Goal: Task Accomplishment & Management: Manage account settings

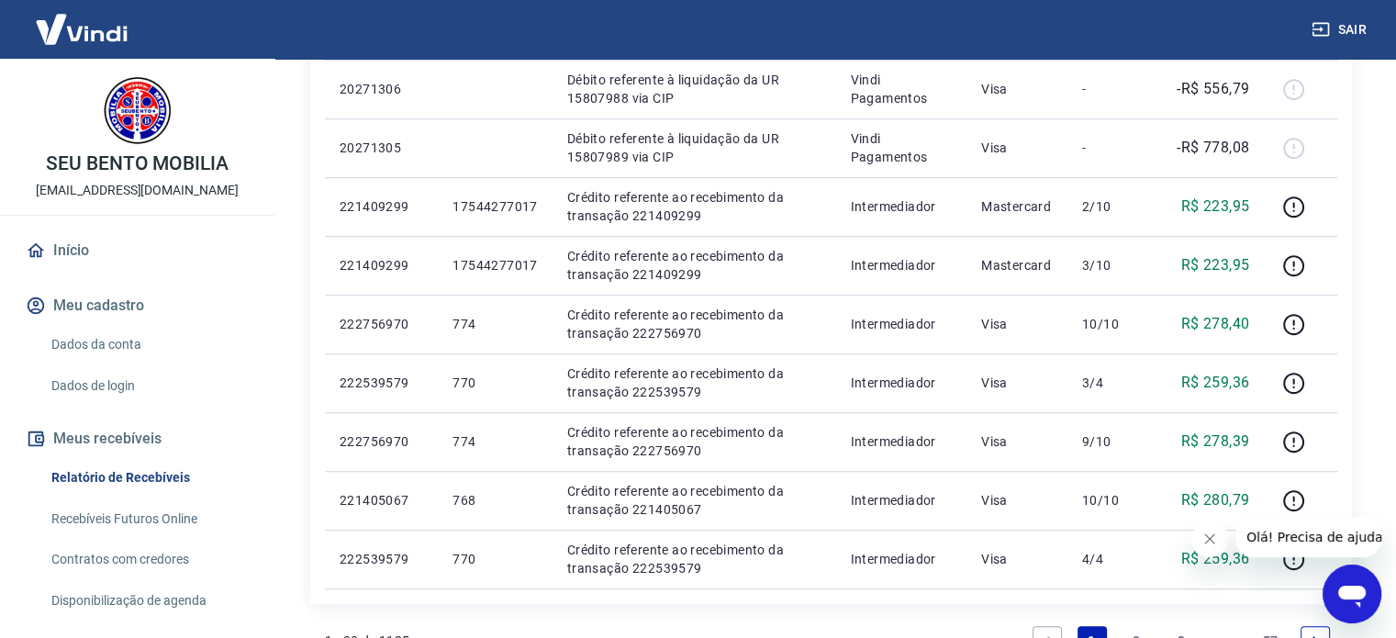
scroll to position [1193, 0]
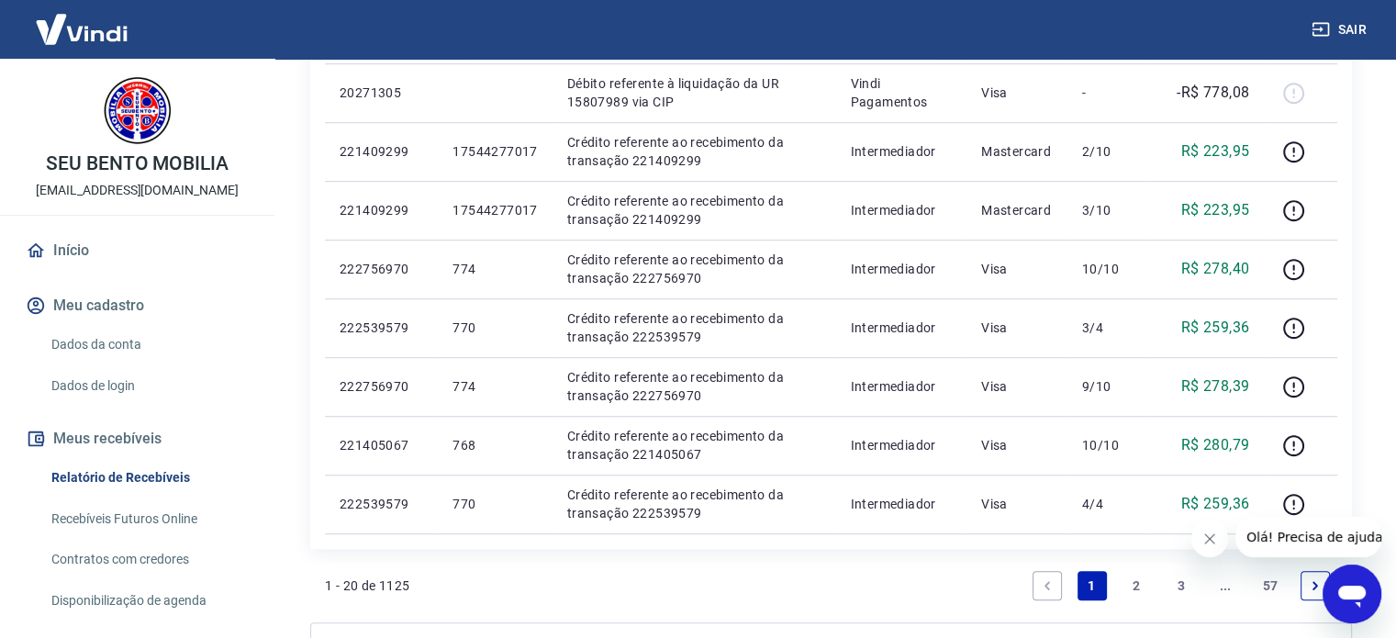
click at [1135, 584] on link "2" at bounding box center [1135, 585] width 29 height 29
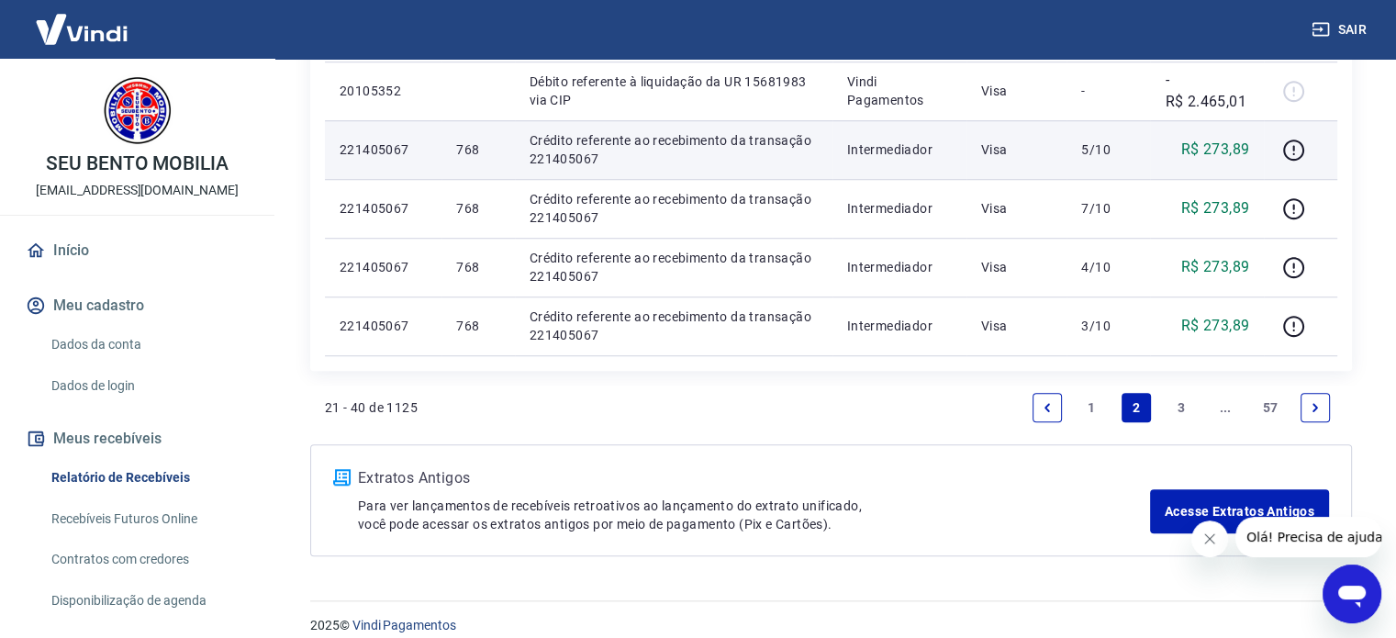
scroll to position [1389, 0]
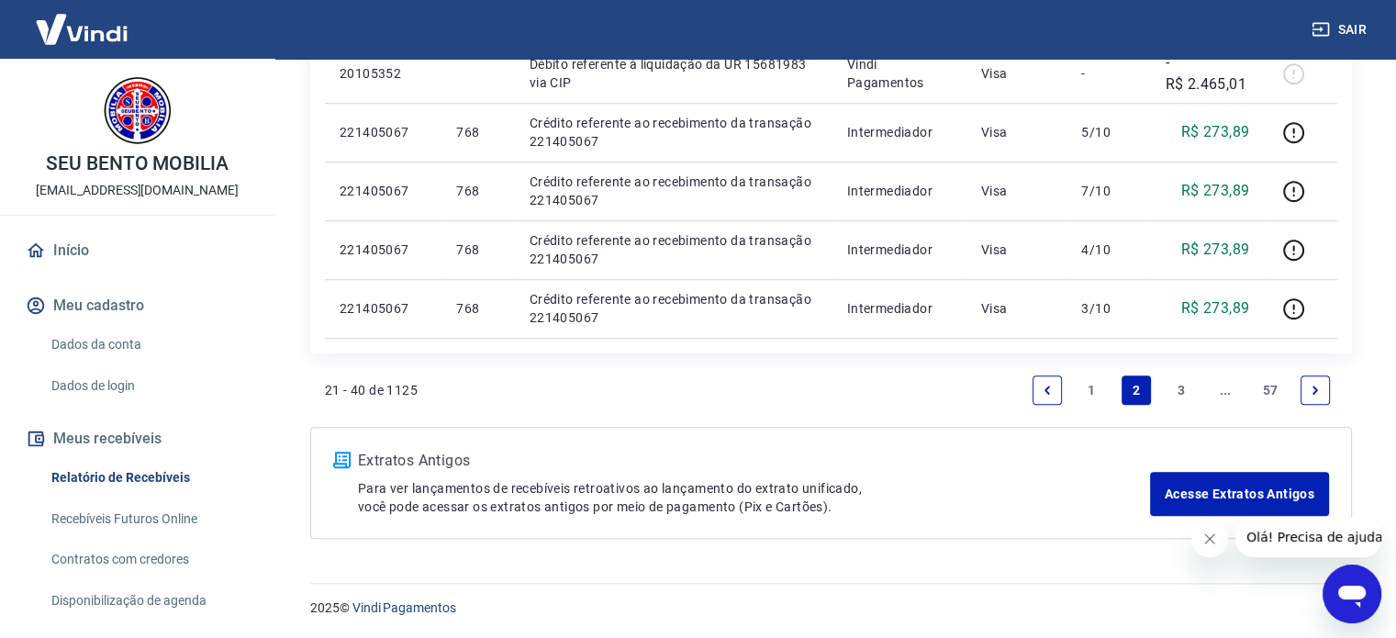
click at [1180, 385] on link "3" at bounding box center [1180, 389] width 29 height 29
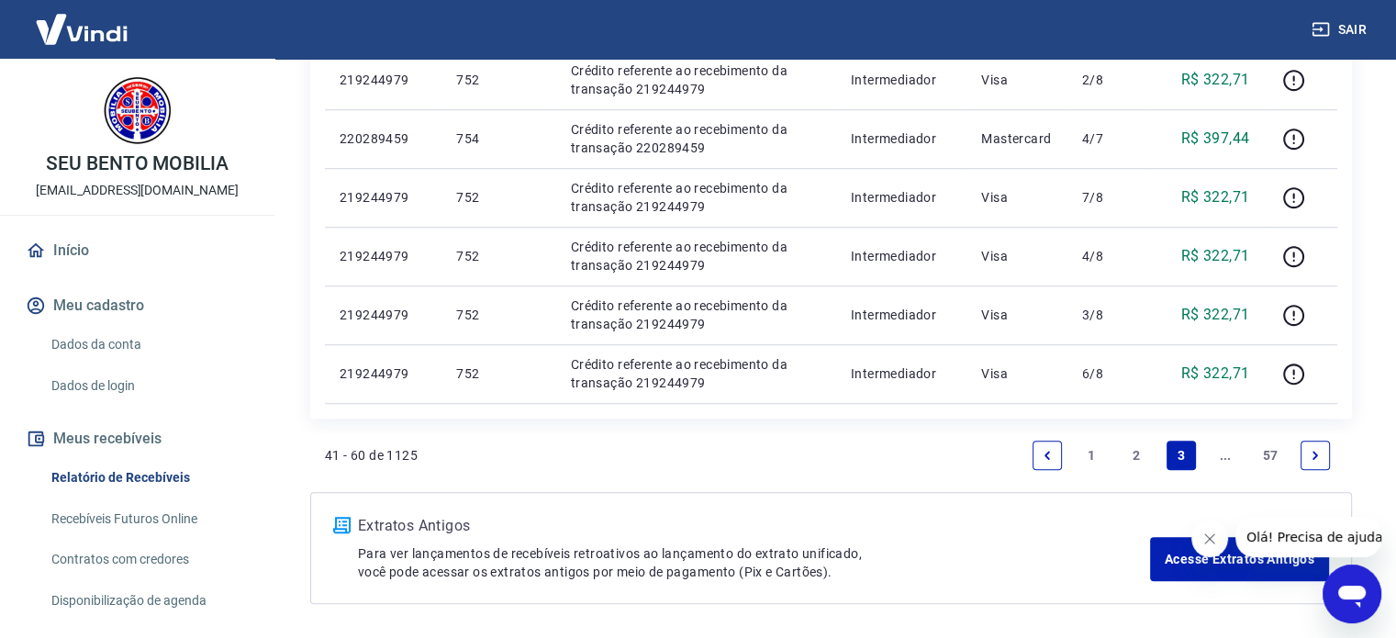
scroll to position [1447, 0]
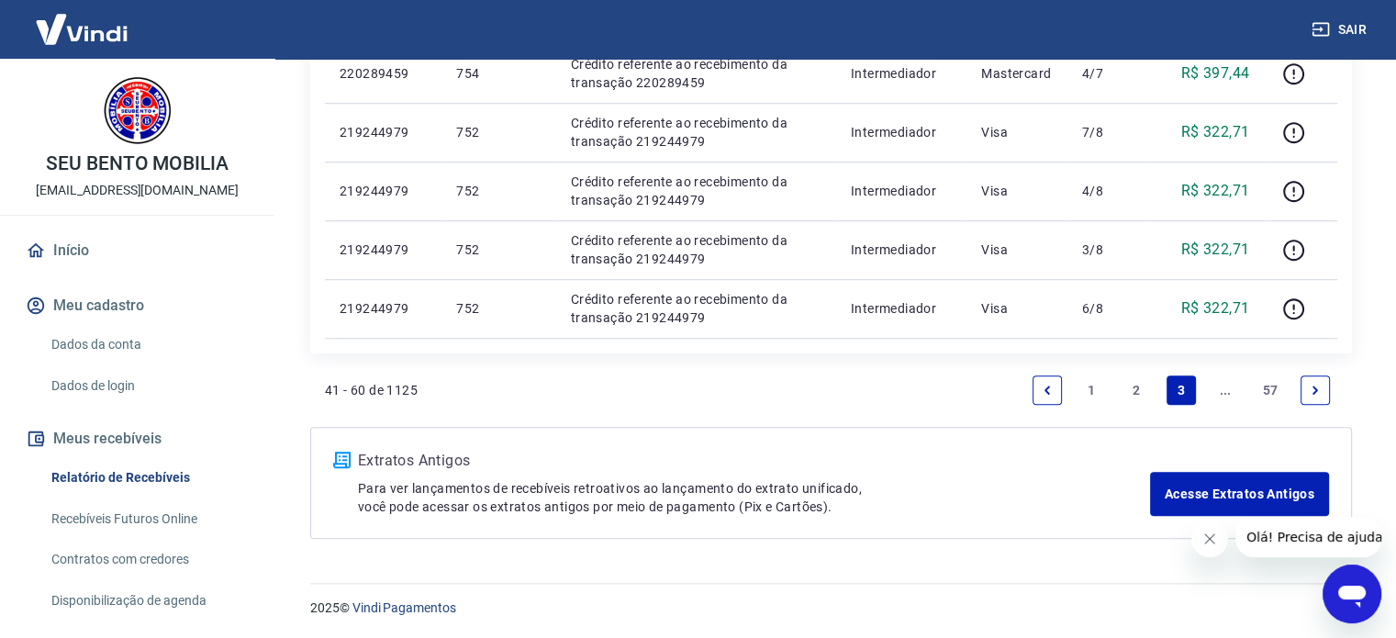
click at [1311, 387] on icon "Next page" at bounding box center [1315, 390] width 13 height 13
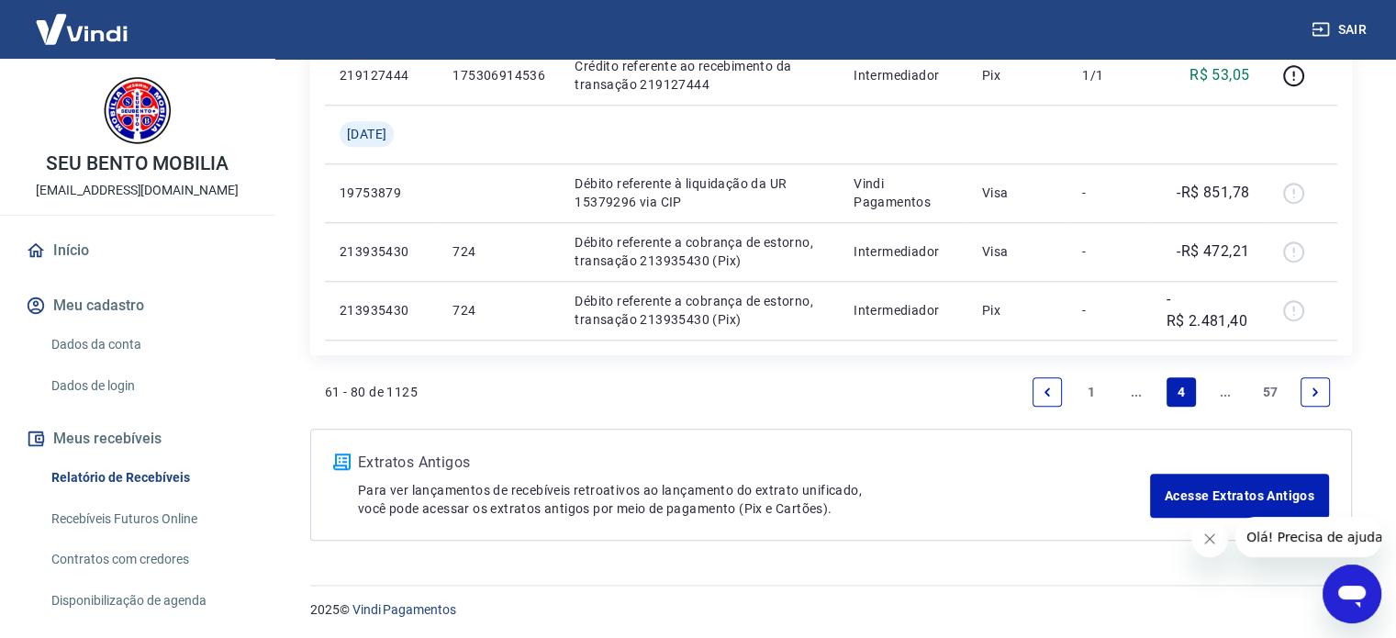
scroll to position [1565, 0]
click at [1309, 385] on icon "Next page" at bounding box center [1315, 390] width 13 height 13
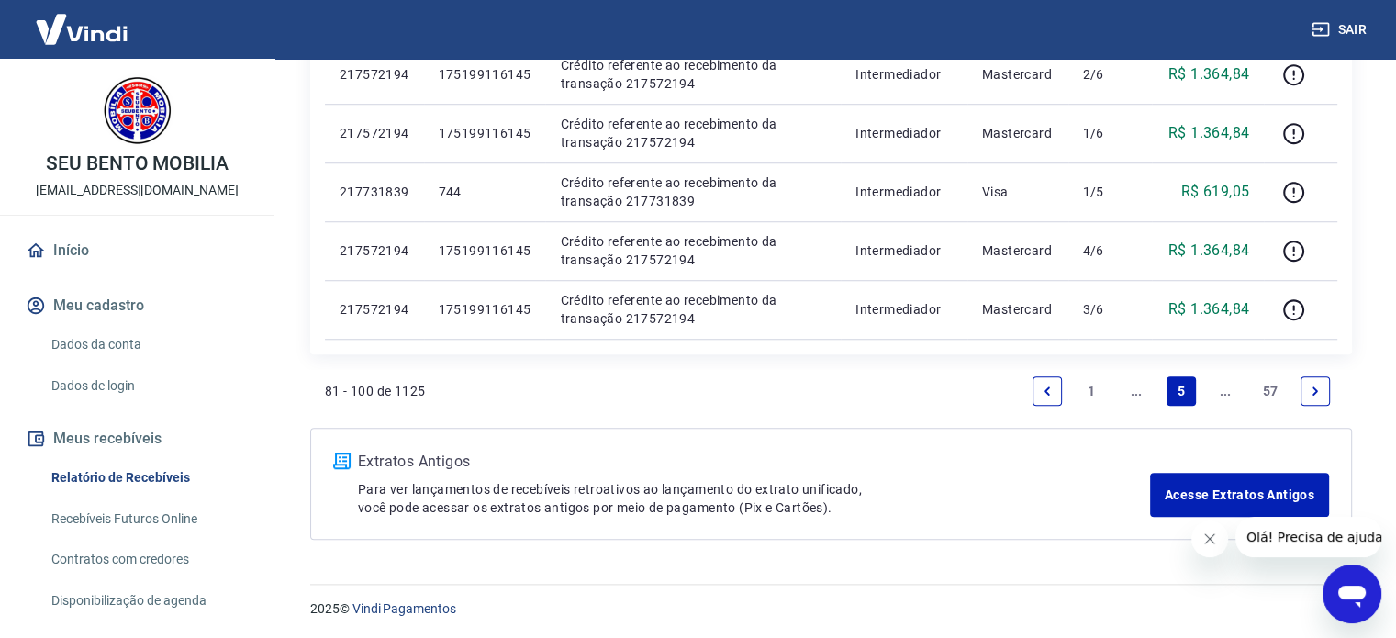
scroll to position [1447, 0]
click at [1317, 392] on icon "Next page" at bounding box center [1315, 390] width 13 height 13
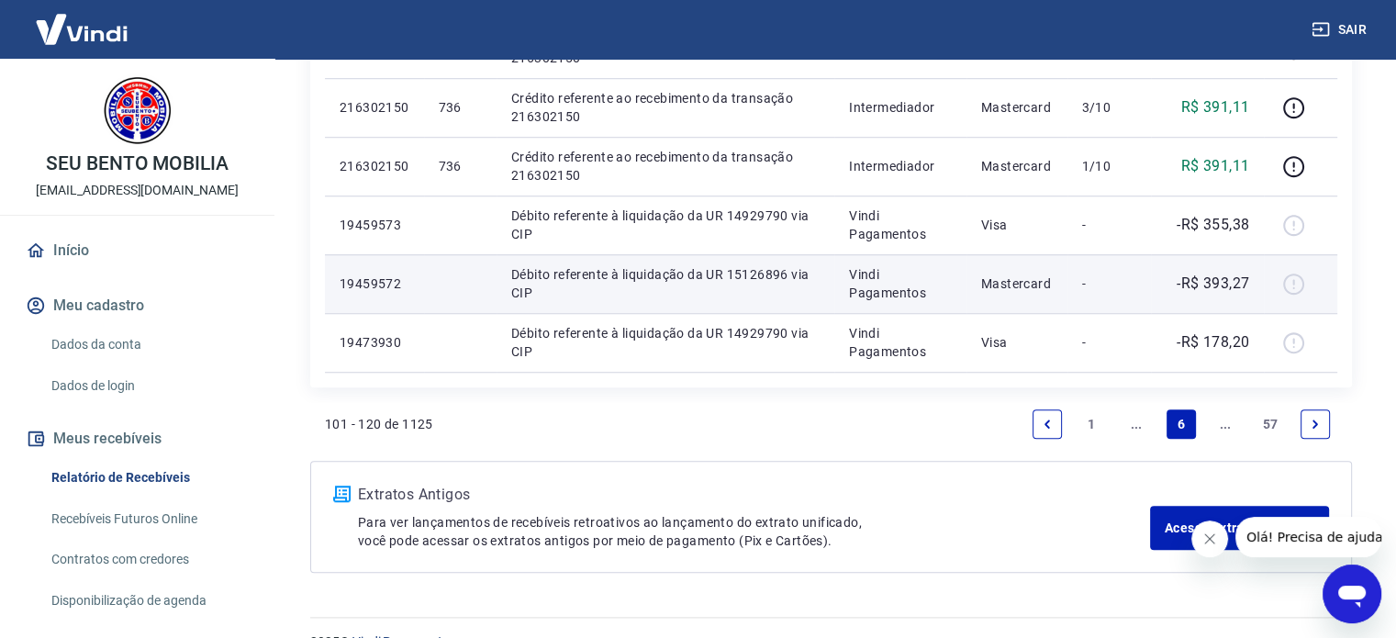
scroll to position [1447, 0]
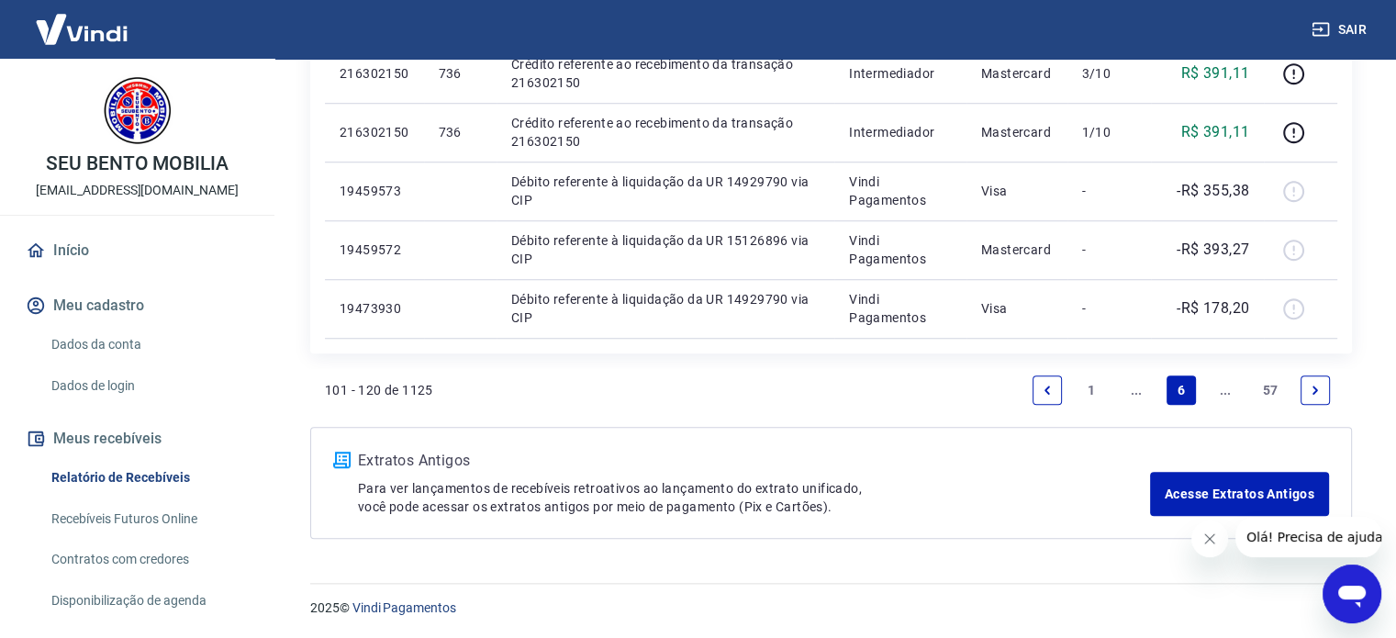
click at [1313, 392] on icon "Next page" at bounding box center [1315, 389] width 6 height 8
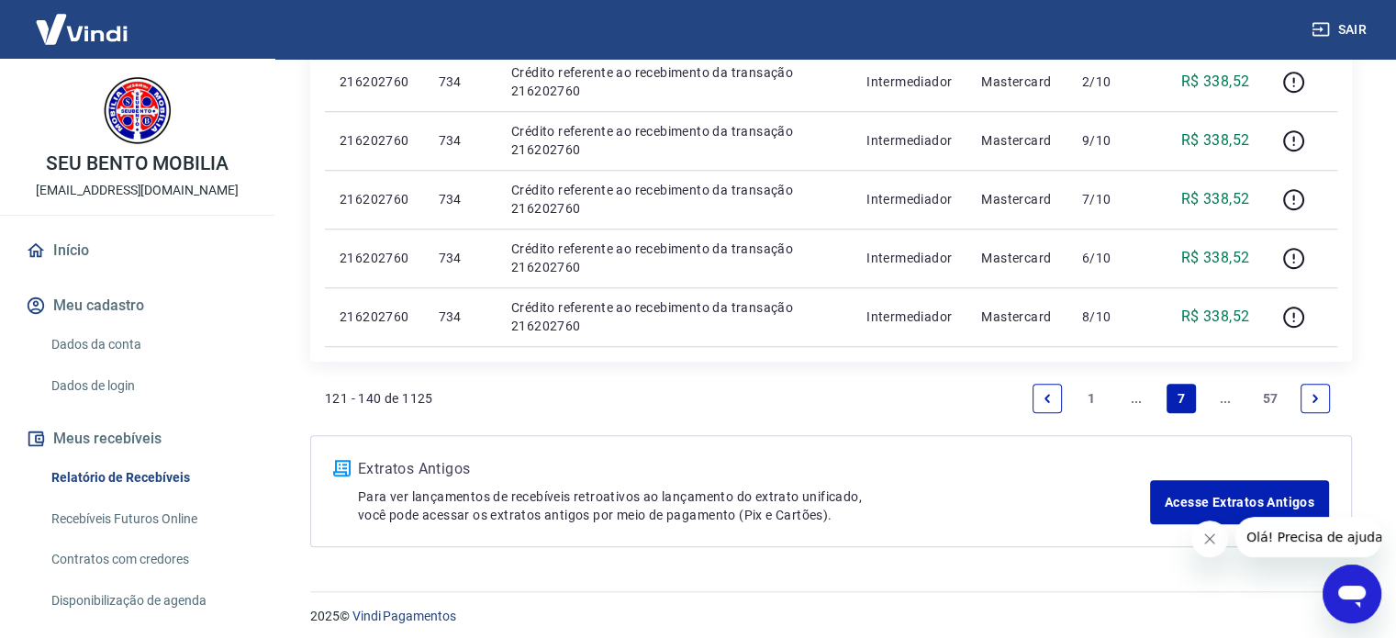
scroll to position [1330, 0]
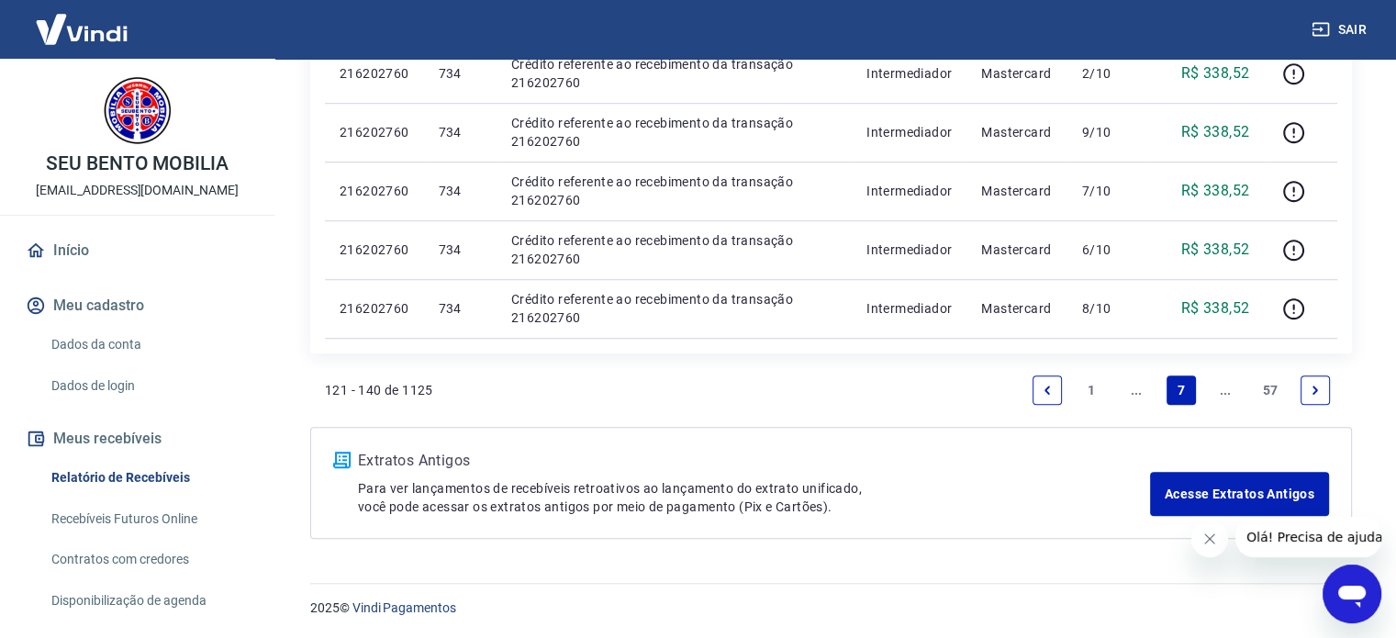
click at [1050, 392] on icon "Previous page" at bounding box center [1047, 390] width 13 height 13
